Goal: Task Accomplishment & Management: Manage account settings

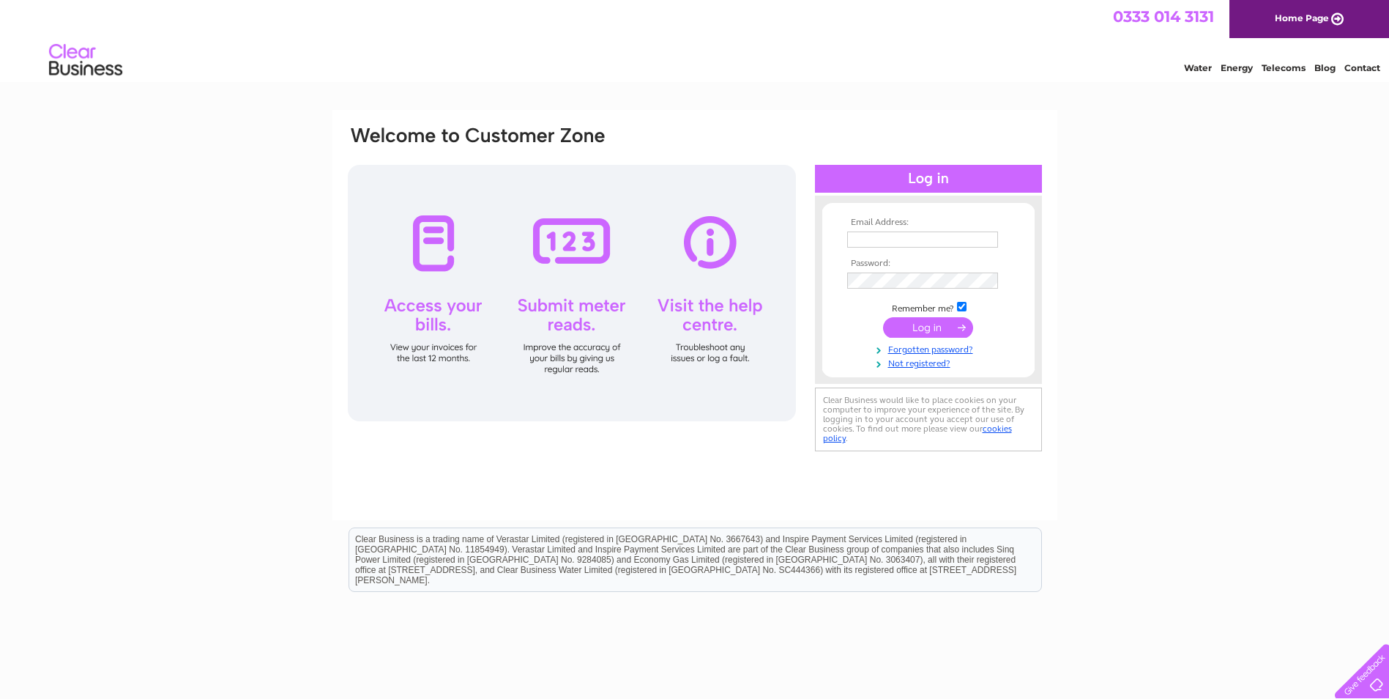
click at [867, 239] on input "text" at bounding box center [922, 239] width 151 height 16
type input "[EMAIL_ADDRESS][DOMAIN_NAME]"
click at [928, 326] on input "submit" at bounding box center [928, 327] width 90 height 21
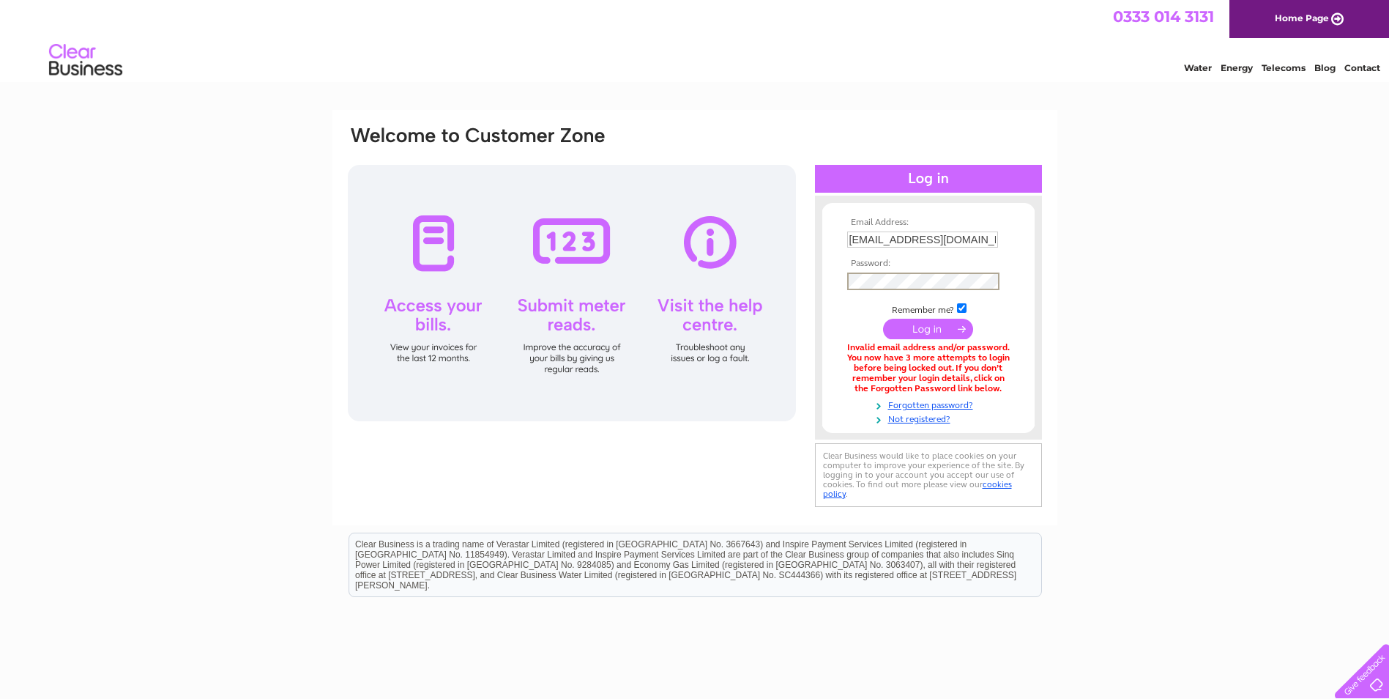
click at [932, 328] on input "submit" at bounding box center [928, 329] width 90 height 21
click at [929, 406] on link "Forgotten password?" at bounding box center [930, 402] width 166 height 14
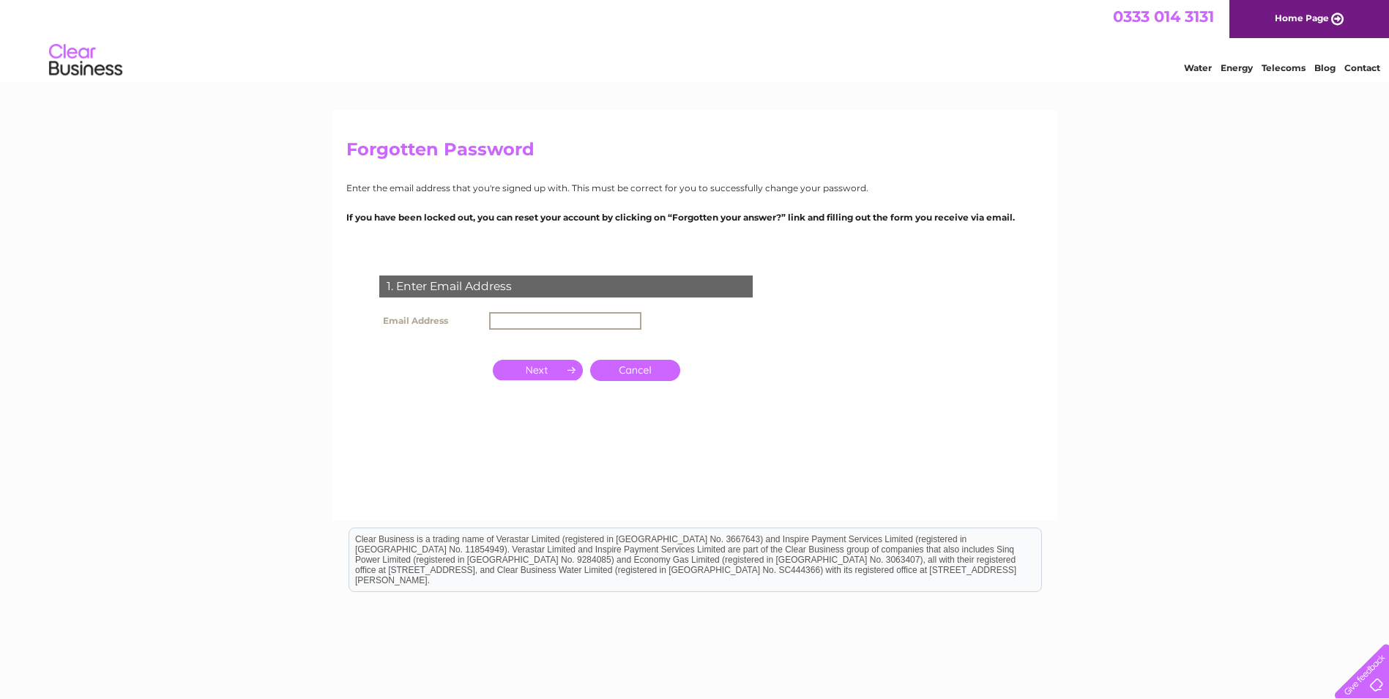
click at [510, 322] on input "text" at bounding box center [565, 321] width 152 height 18
type input "tayview@aol.com"
click at [540, 368] on input "button" at bounding box center [538, 368] width 90 height 21
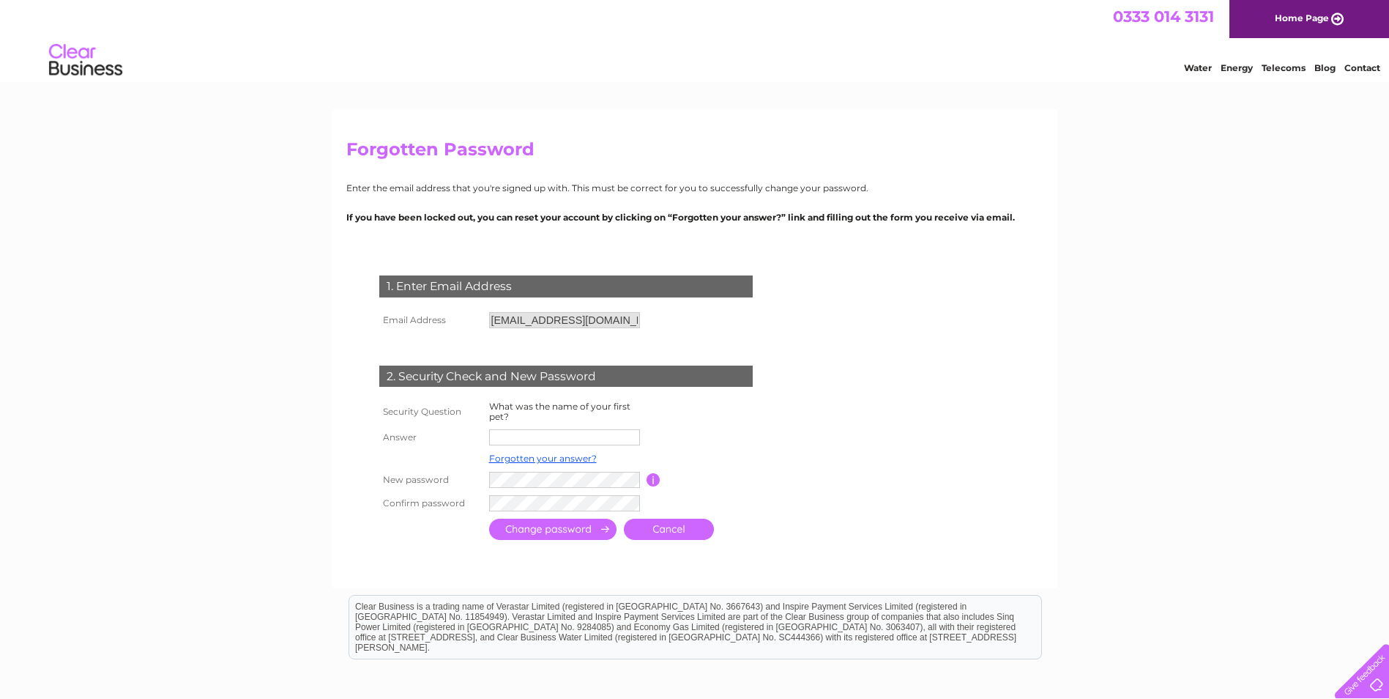
click at [518, 437] on input "text" at bounding box center [564, 437] width 151 height 16
type input "roy"
click at [542, 534] on input "submit" at bounding box center [552, 530] width 127 height 21
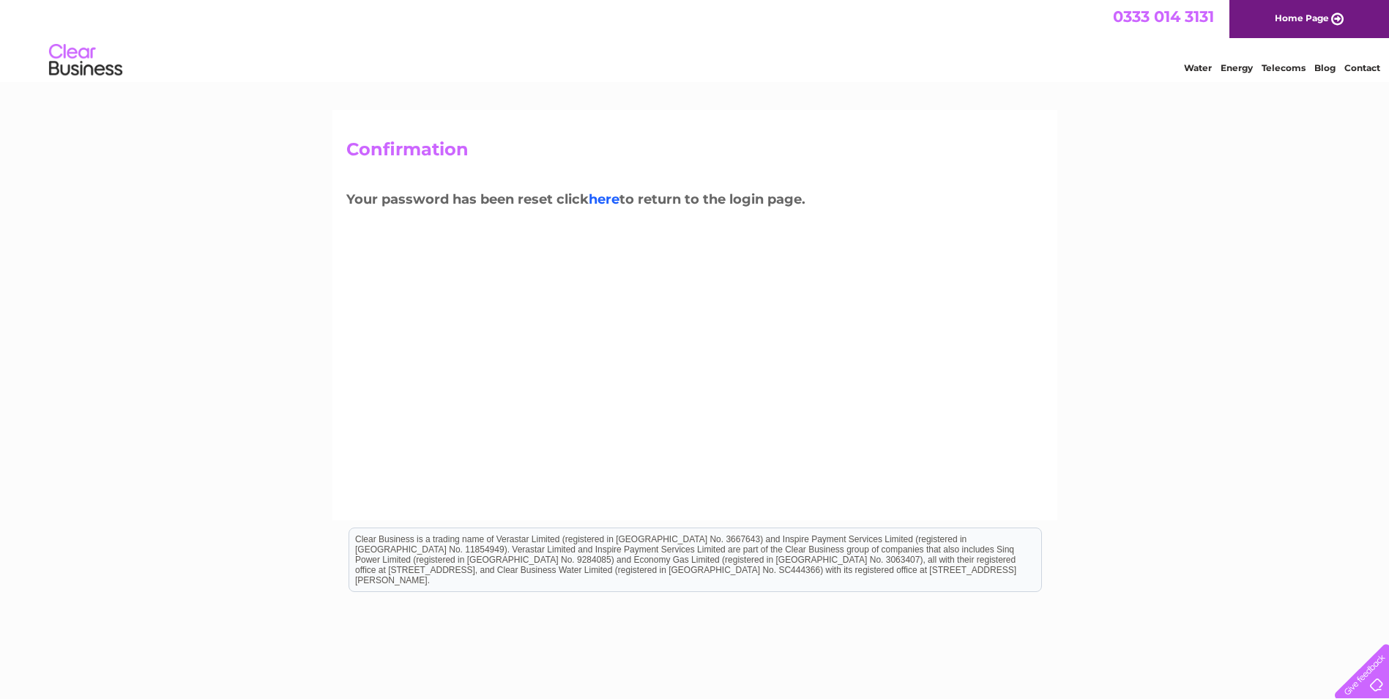
click at [611, 201] on link "here" at bounding box center [604, 199] width 31 height 16
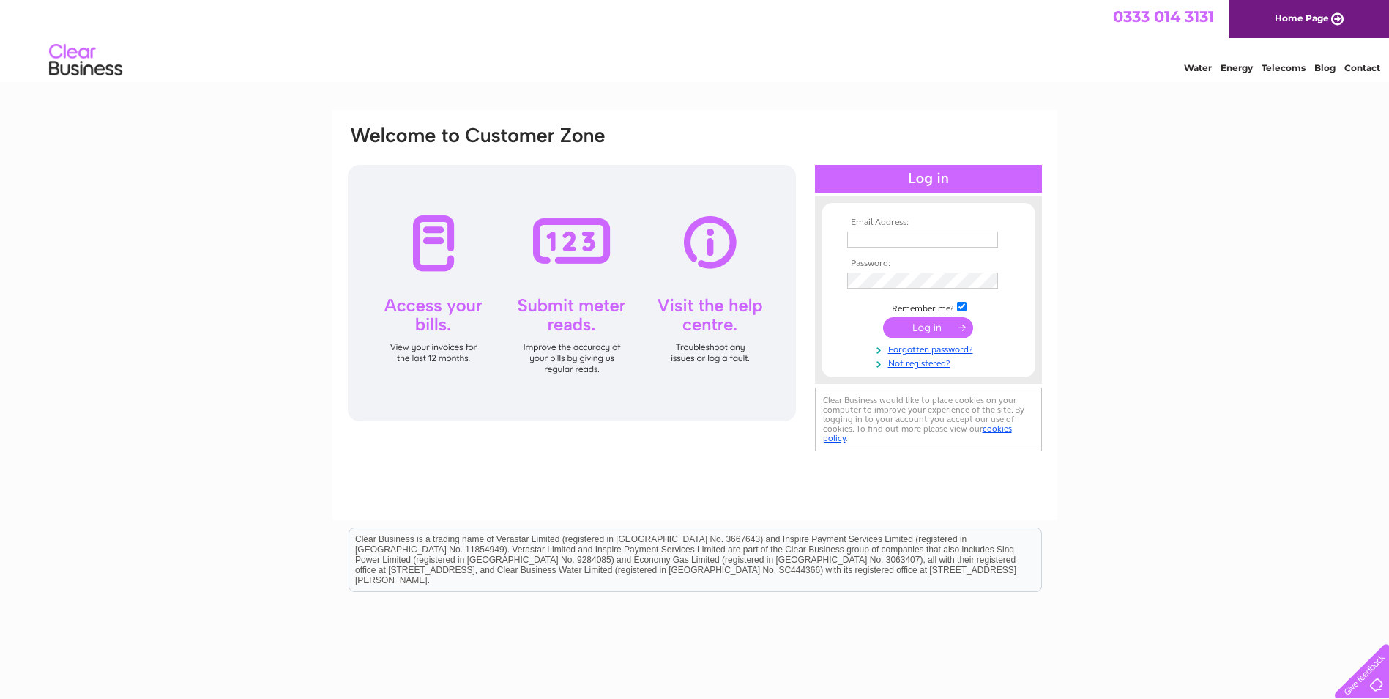
type input "[EMAIL_ADDRESS][DOMAIN_NAME]"
click at [926, 326] on input "submit" at bounding box center [928, 327] width 90 height 21
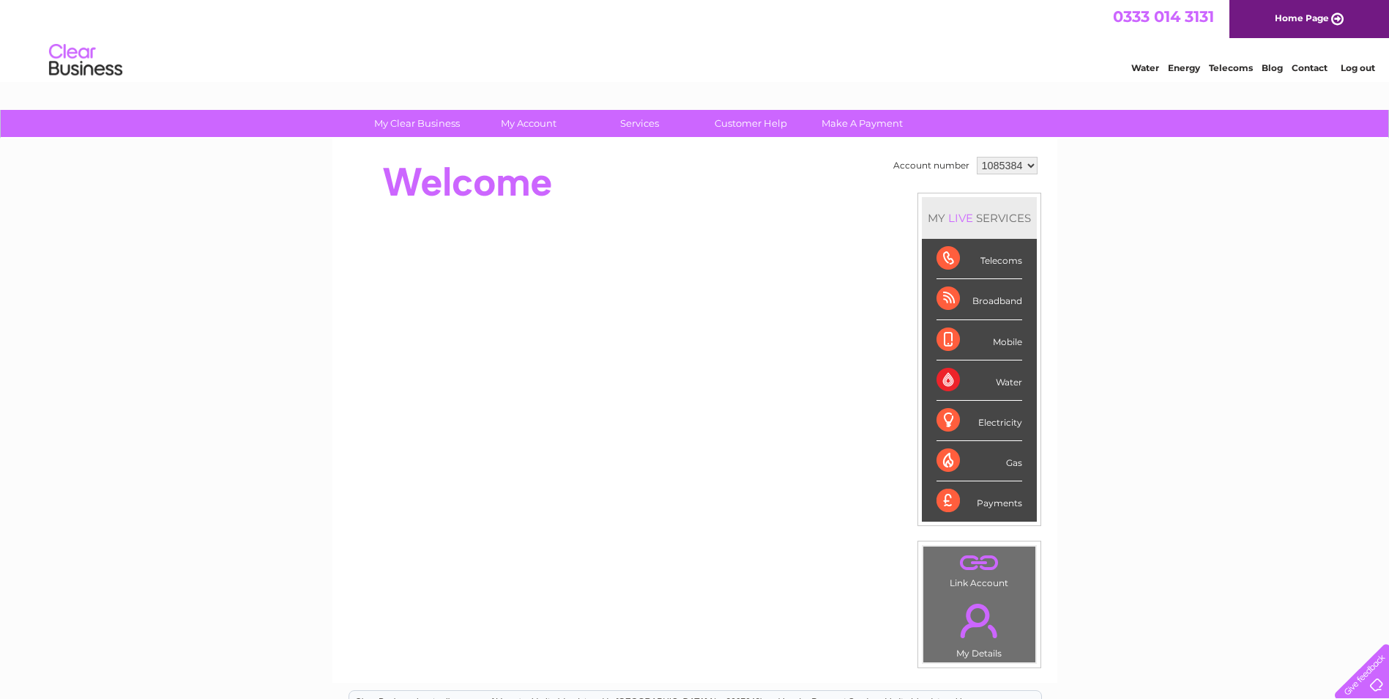
click at [945, 381] on div "Water" at bounding box center [980, 380] width 86 height 40
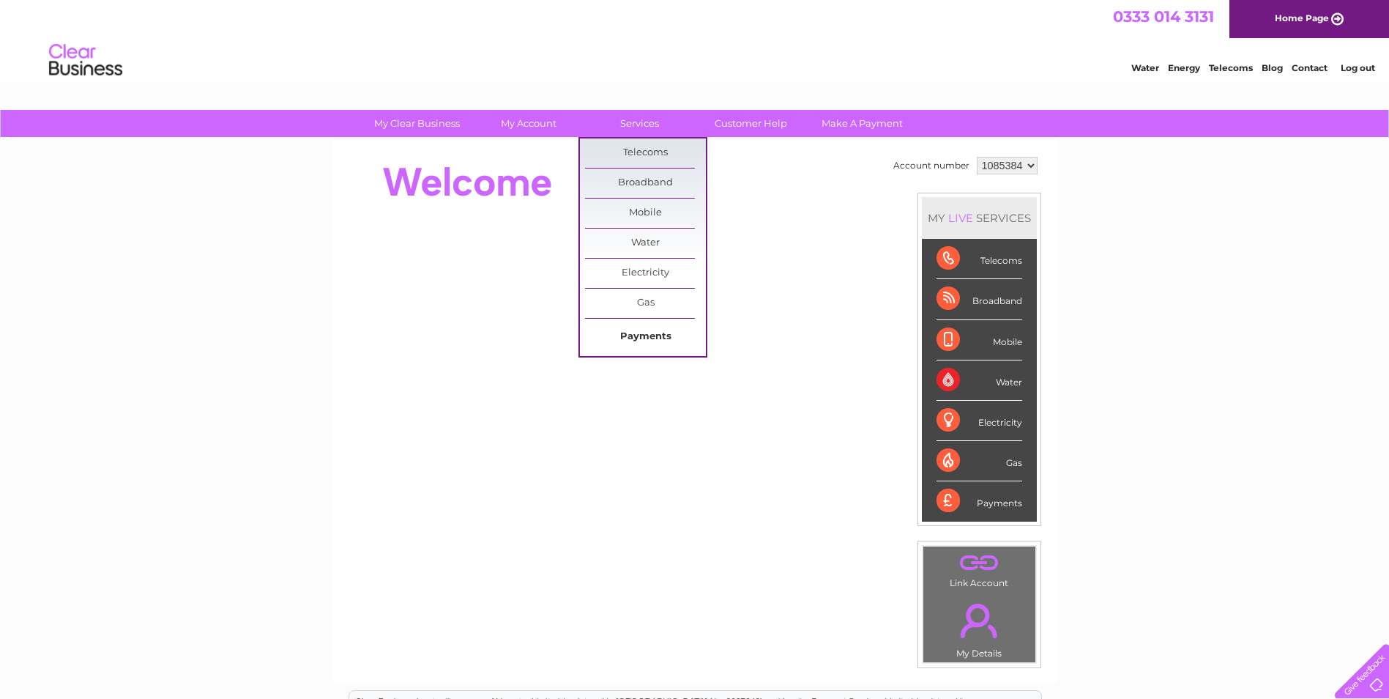
click at [643, 338] on link "Payments" at bounding box center [645, 336] width 121 height 29
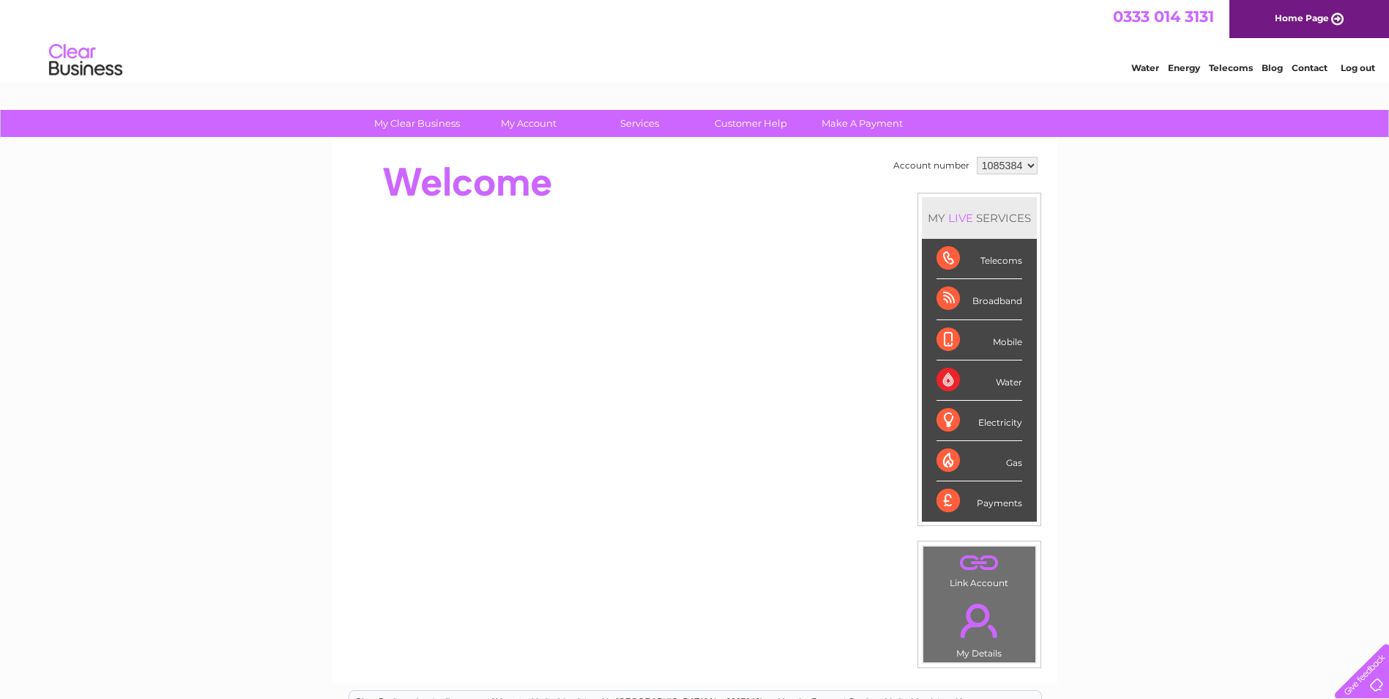
click at [1354, 66] on link "Log out" at bounding box center [1358, 67] width 34 height 11
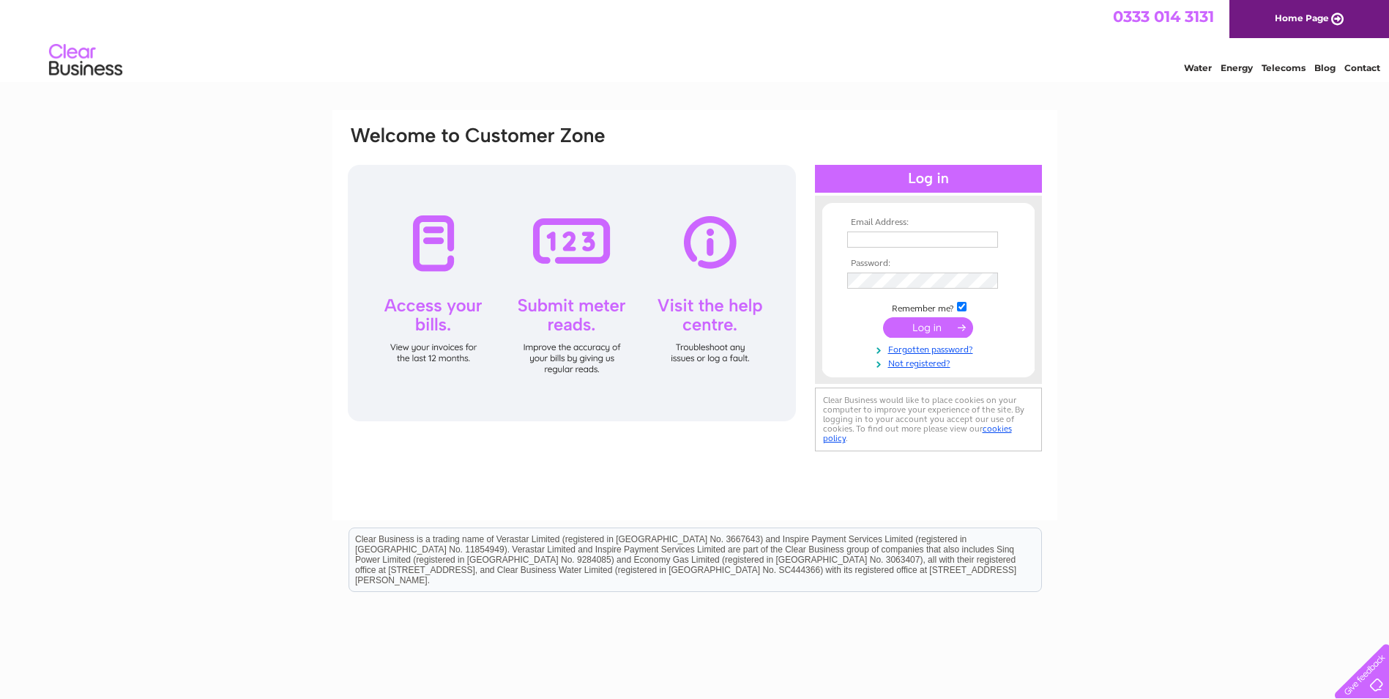
type input "[EMAIL_ADDRESS][DOMAIN_NAME]"
click at [919, 325] on input "submit" at bounding box center [928, 327] width 90 height 21
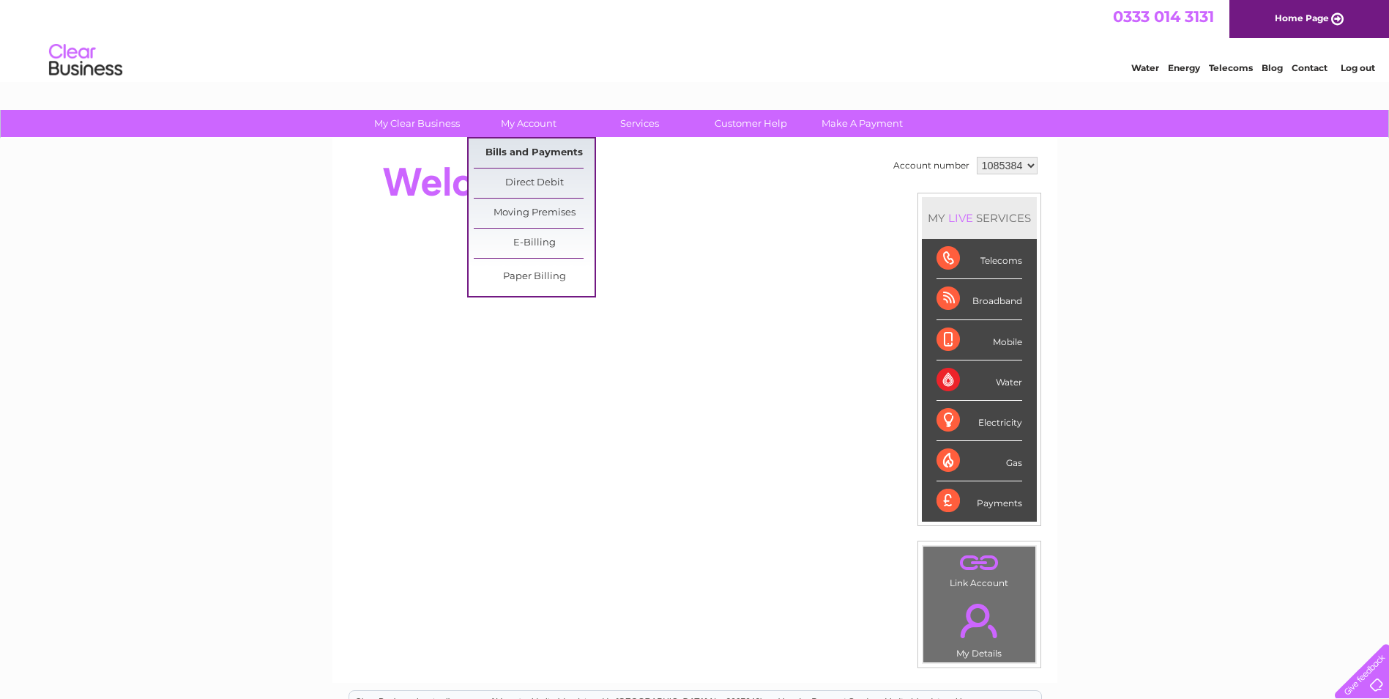
click at [528, 148] on link "Bills and Payments" at bounding box center [534, 152] width 121 height 29
click at [522, 149] on link "Bills and Payments" at bounding box center [534, 152] width 121 height 29
click at [535, 182] on link "Direct Debit" at bounding box center [534, 182] width 121 height 29
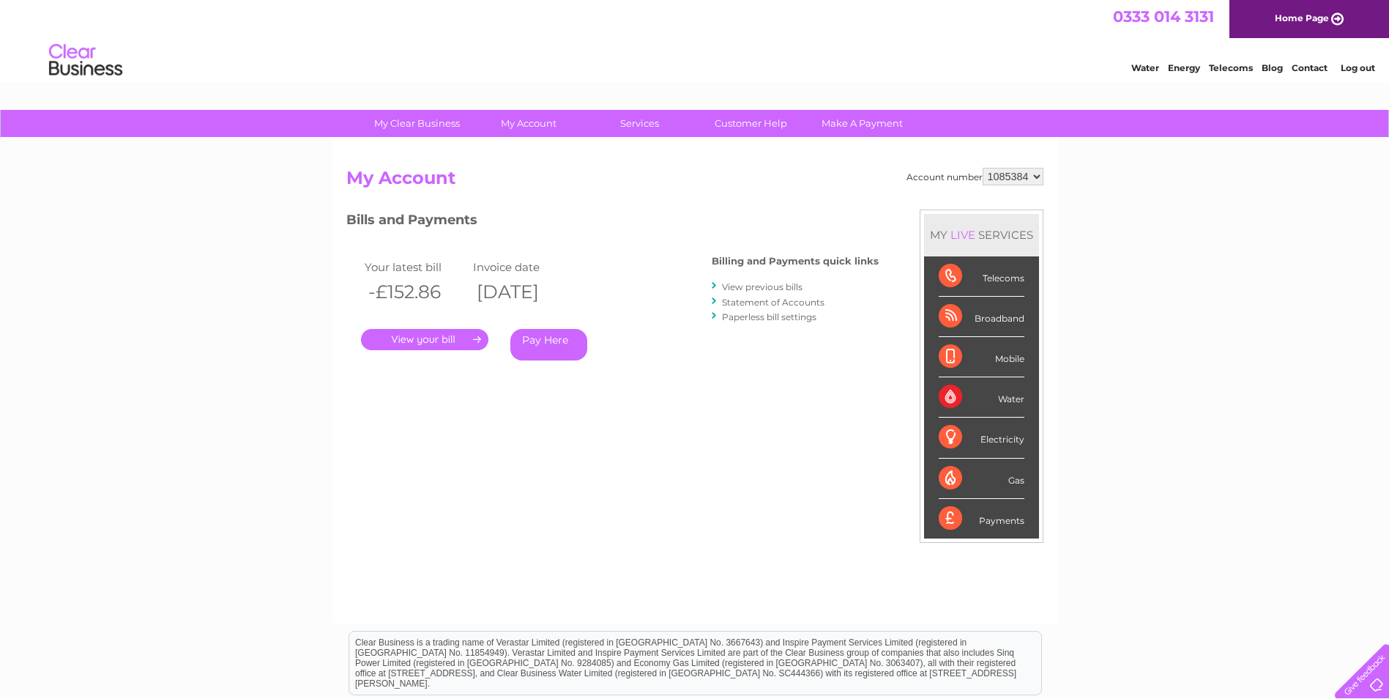
click at [428, 340] on link "." at bounding box center [424, 339] width 127 height 21
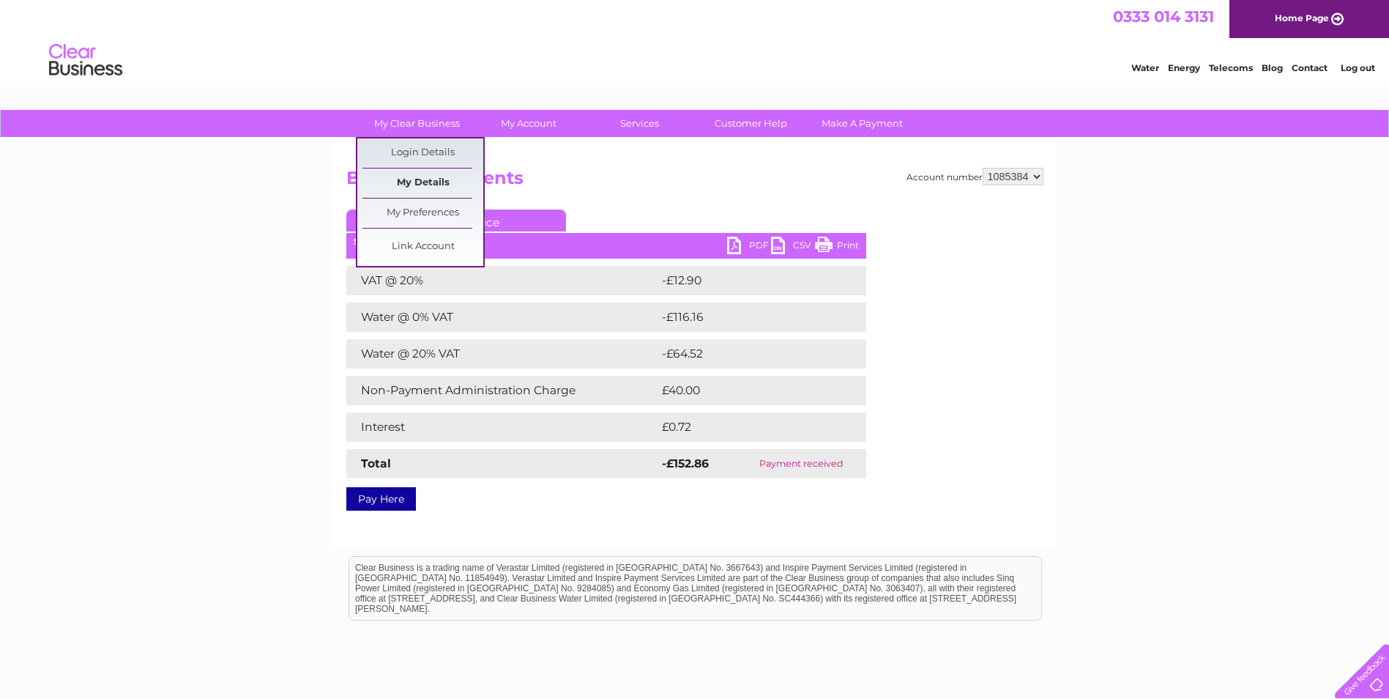
click at [419, 181] on link "My Details" at bounding box center [422, 182] width 121 height 29
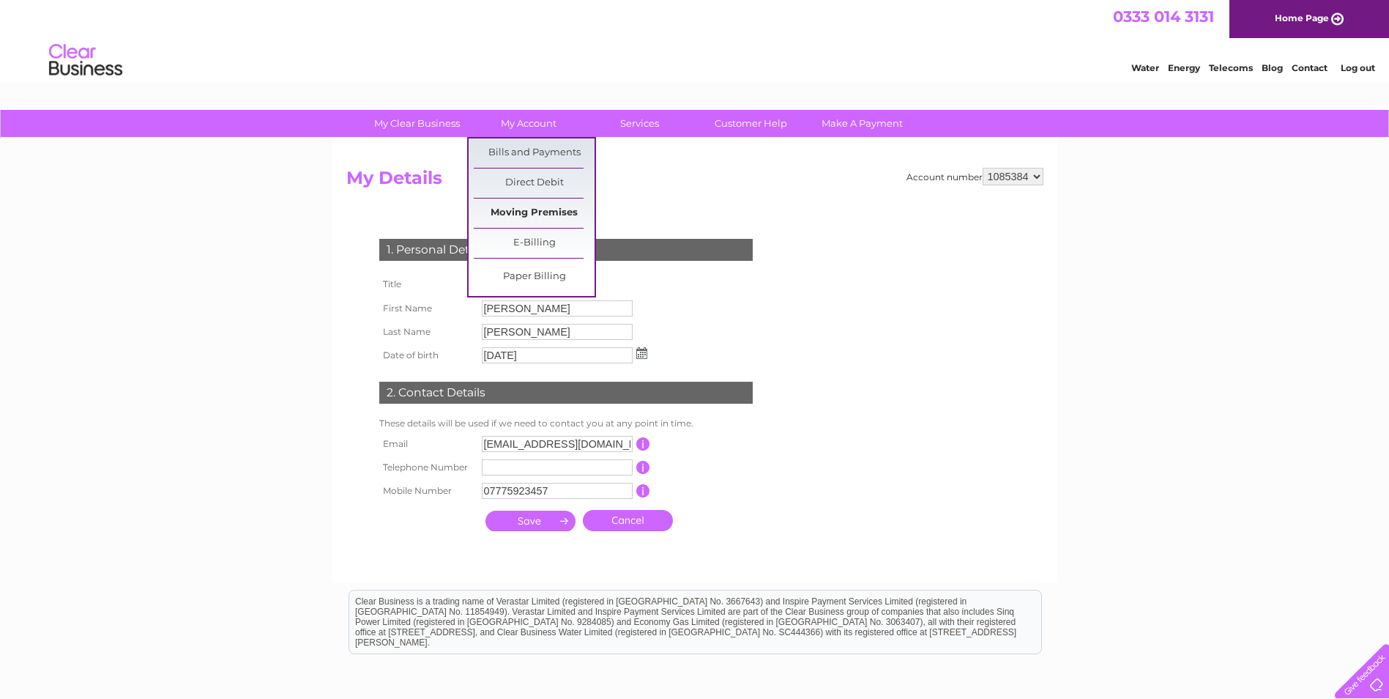
click at [536, 209] on link "Moving Premises" at bounding box center [534, 212] width 121 height 29
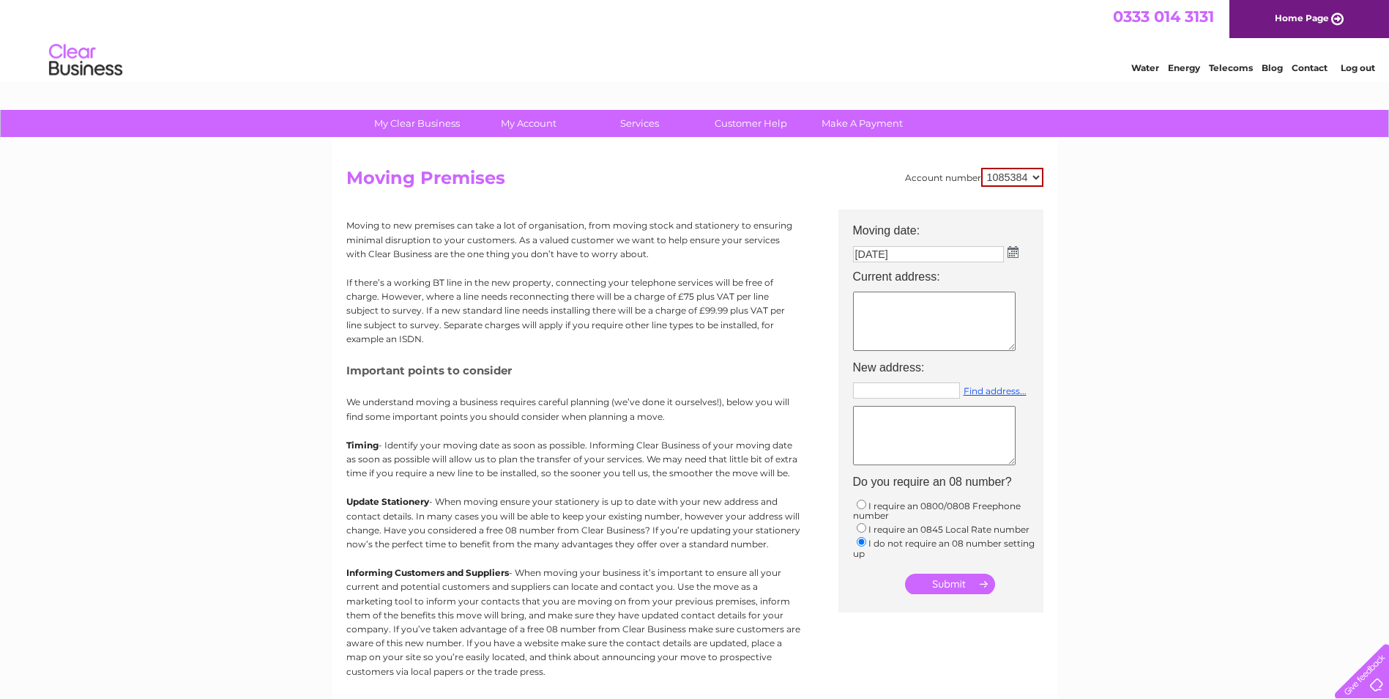
click at [871, 391] on input "text" at bounding box center [906, 390] width 107 height 16
type input "fk21 8ur"
click at [973, 390] on link "Find address..." at bounding box center [995, 390] width 63 height 11
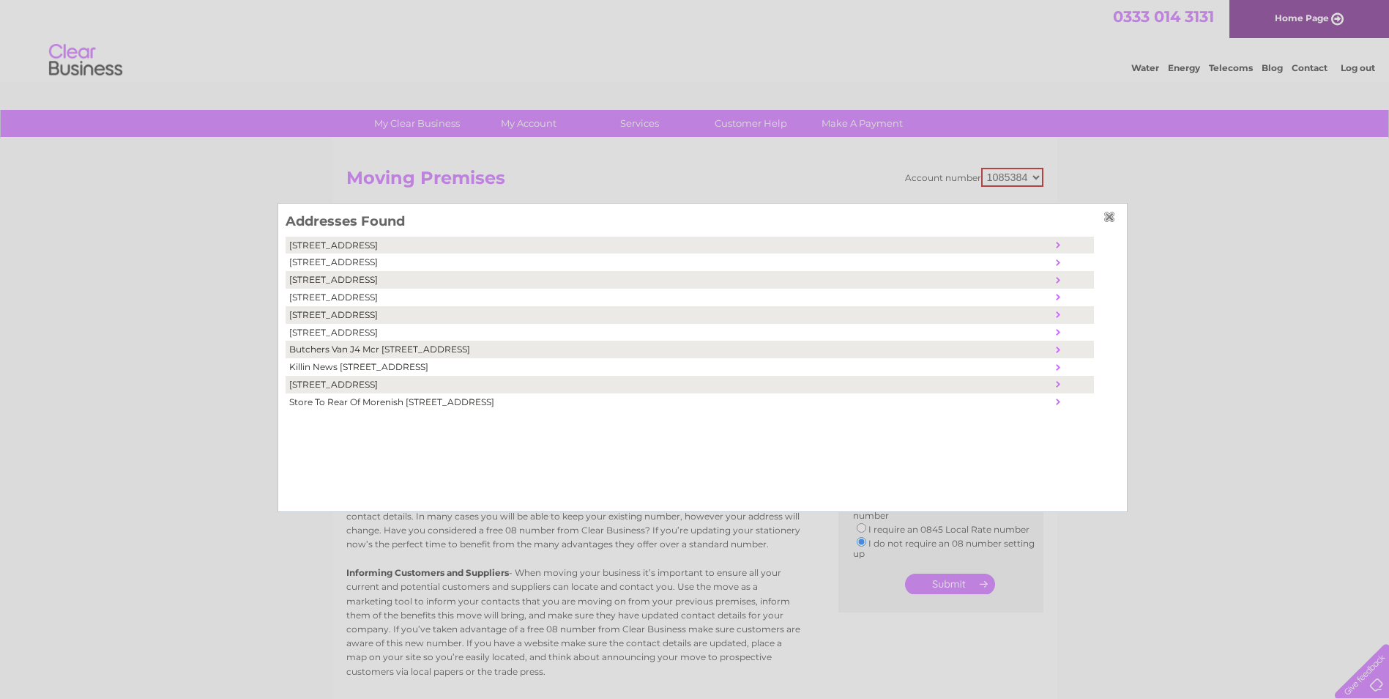
click at [522, 386] on td "Macgregors Market Morenish Pla, Main Street, Killin, United Kingdom, FK21 8UR" at bounding box center [669, 385] width 766 height 18
type textarea "Macgregors Market Morenish Pla Main Street Killin United Kingdom FK21 8UR"
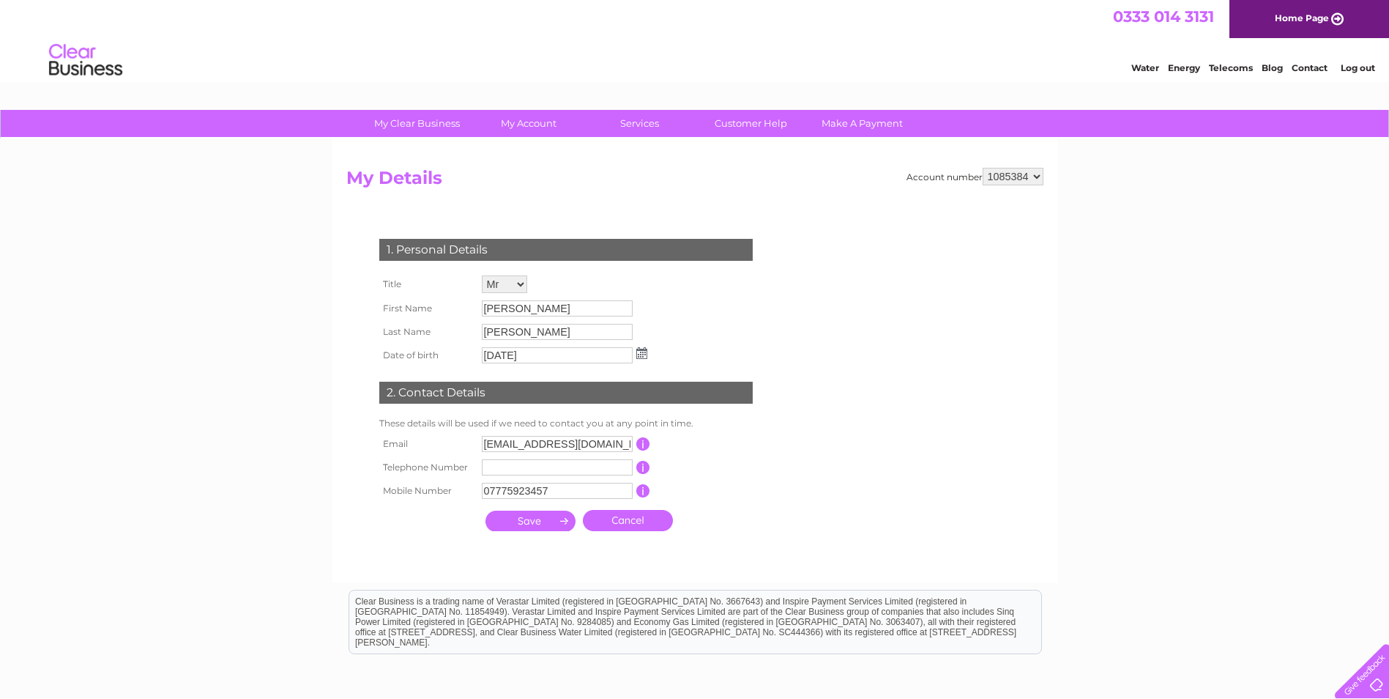
click at [1353, 67] on link "Log out" at bounding box center [1358, 67] width 34 height 11
